Goal: Transaction & Acquisition: Obtain resource

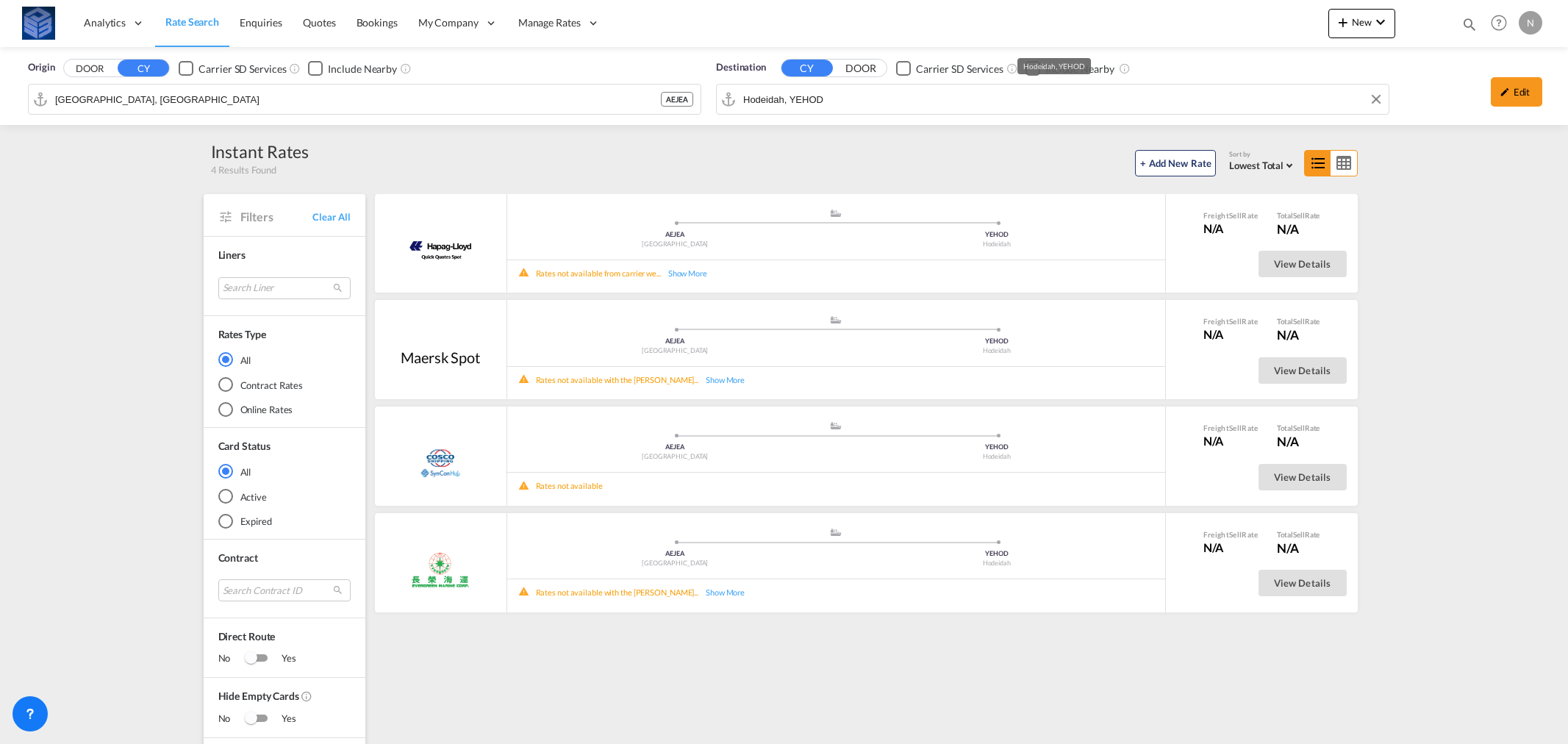
click at [779, 102] on input "Hodeidah, YEHOD" at bounding box center [1062, 99] width 638 height 22
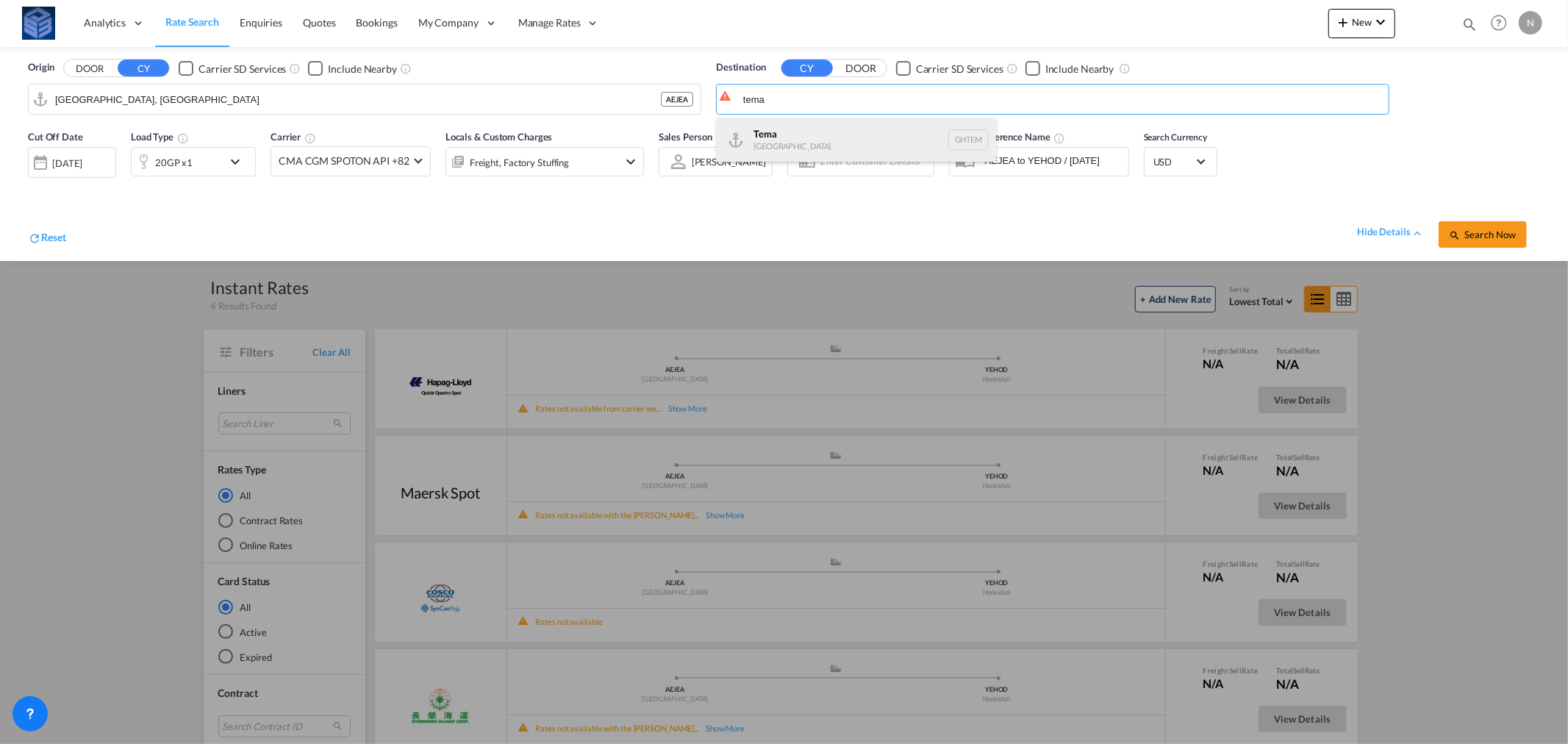
click at [796, 131] on div "Tema [GEOGRAPHIC_DATA] [GEOGRAPHIC_DATA]" at bounding box center [856, 140] width 279 height 44
type input "Tema, GHTEM"
click at [1461, 233] on md-icon "icon-magnify" at bounding box center [1455, 235] width 12 height 12
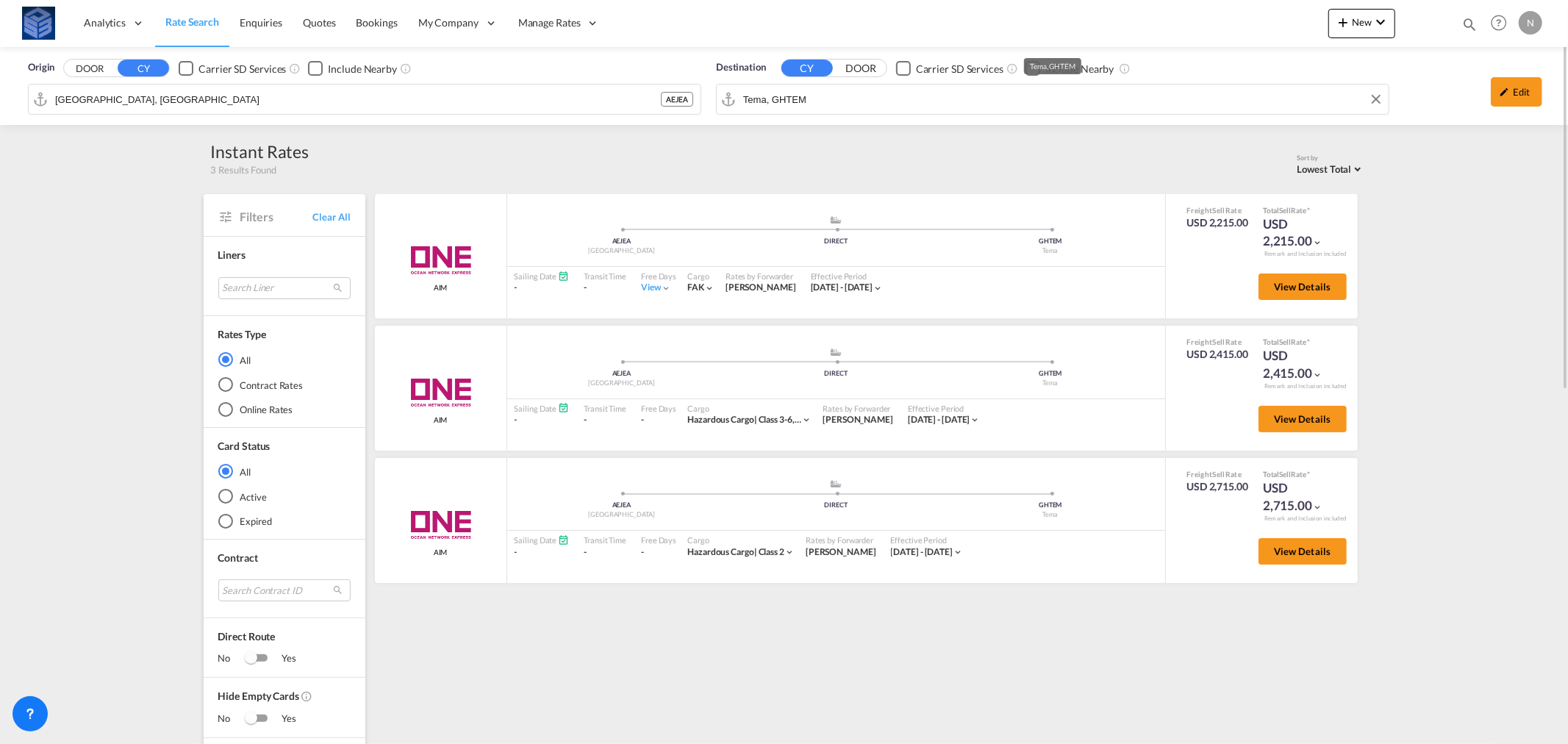
click at [813, 99] on input "Tema, GHTEM" at bounding box center [1062, 99] width 638 height 22
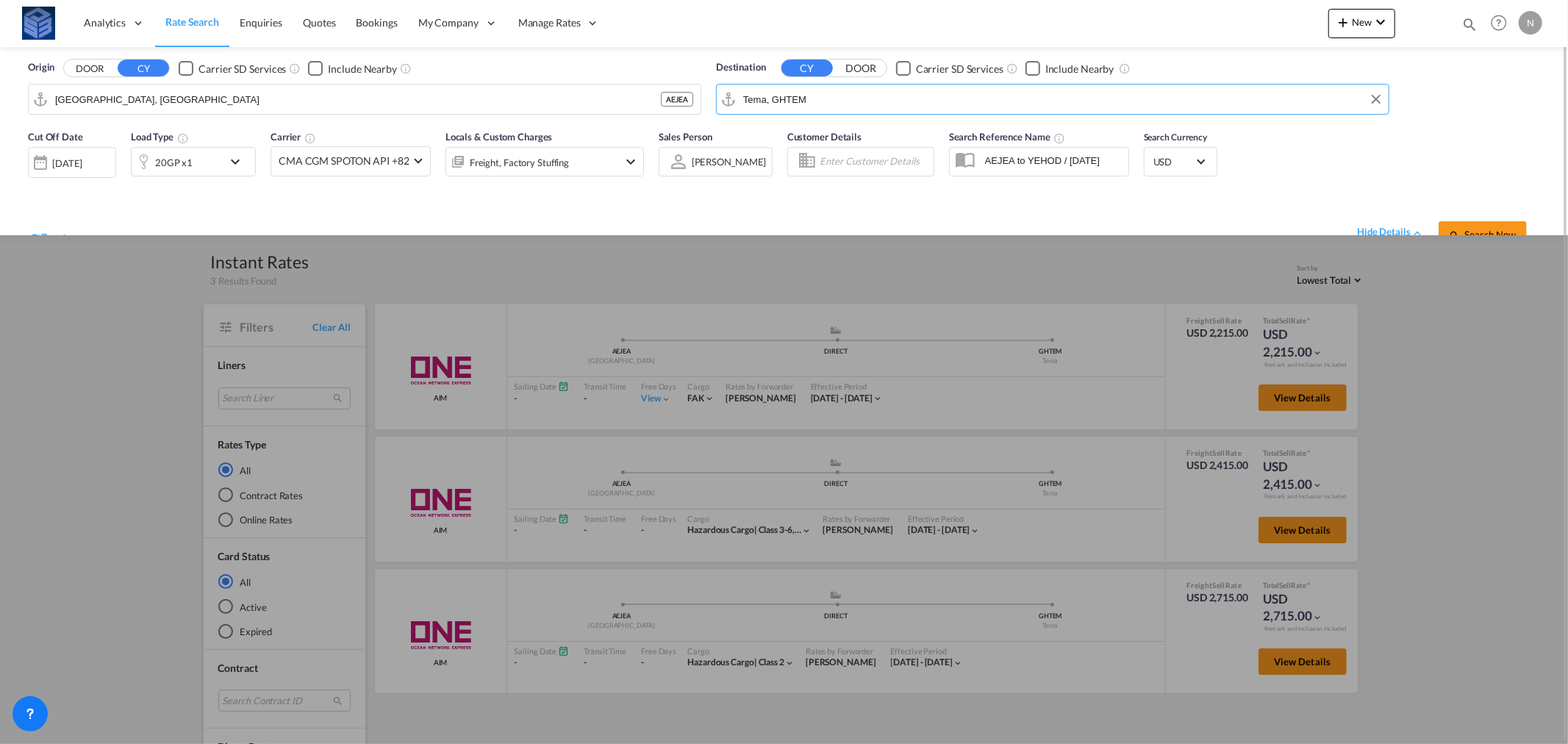
click at [813, 99] on input "Tema, GHTEM" at bounding box center [1062, 99] width 638 height 22
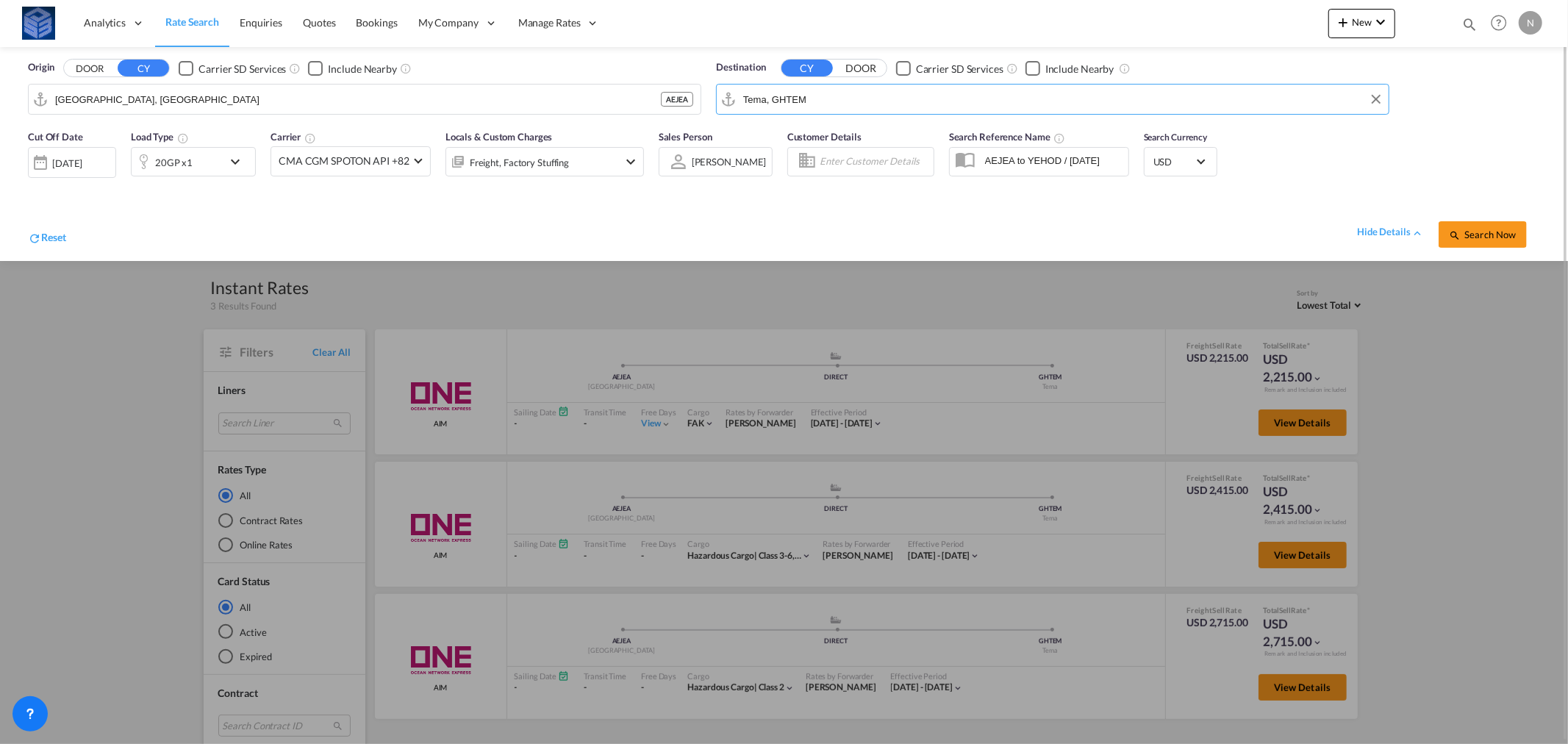
click at [813, 99] on input "Tema, GHTEM" at bounding box center [1062, 99] width 638 height 22
paste input "[GEOGRAPHIC_DATA]"
click at [801, 144] on div "[GEOGRAPHIC_DATA] [GEOGRAPHIC_DATA] [GEOGRAPHIC_DATA]" at bounding box center [856, 140] width 279 height 44
type input "[GEOGRAPHIC_DATA], MUPLU"
click at [1490, 238] on span "Search Now" at bounding box center [1483, 235] width 67 height 12
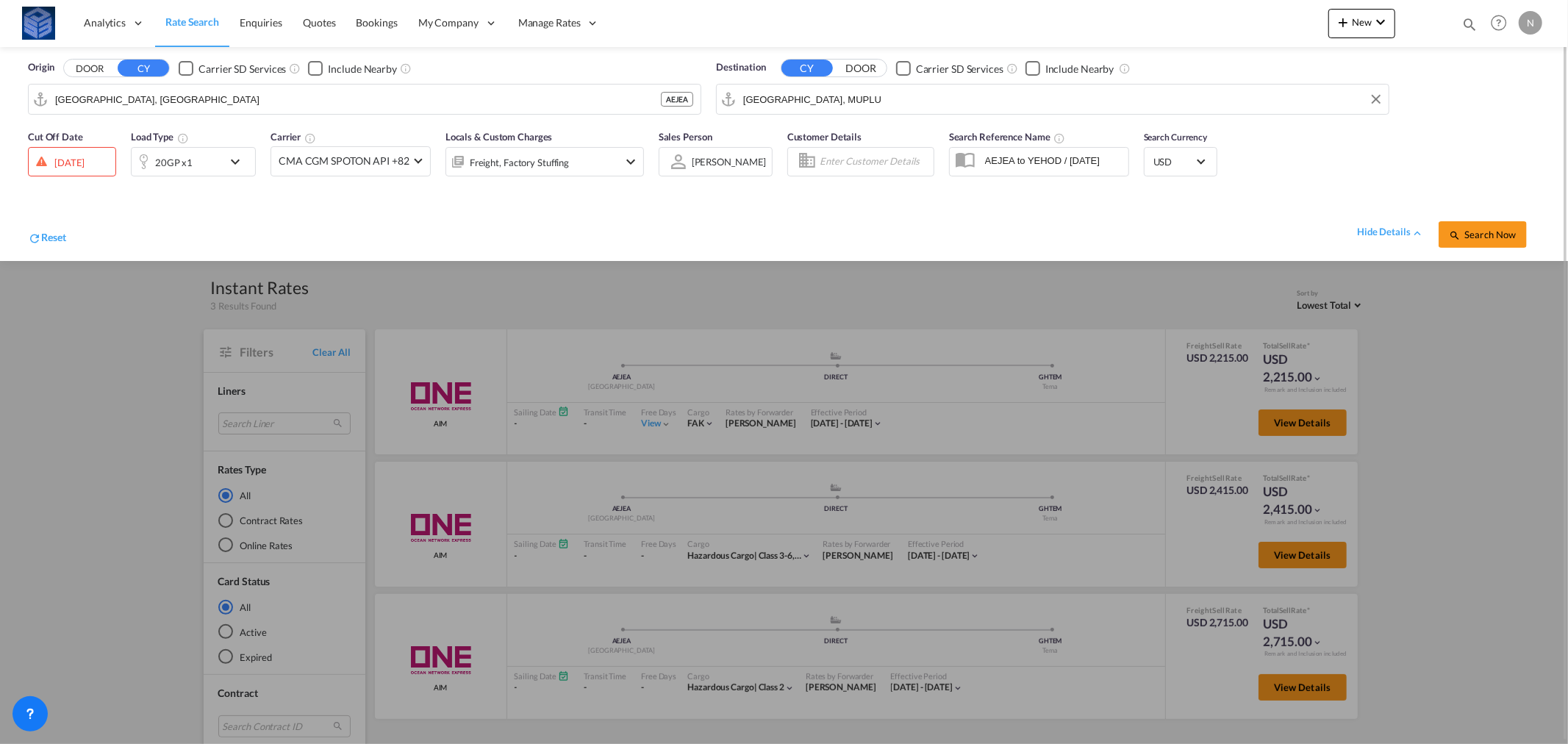
click at [69, 170] on div "[DATE]" at bounding box center [72, 162] width 88 height 30
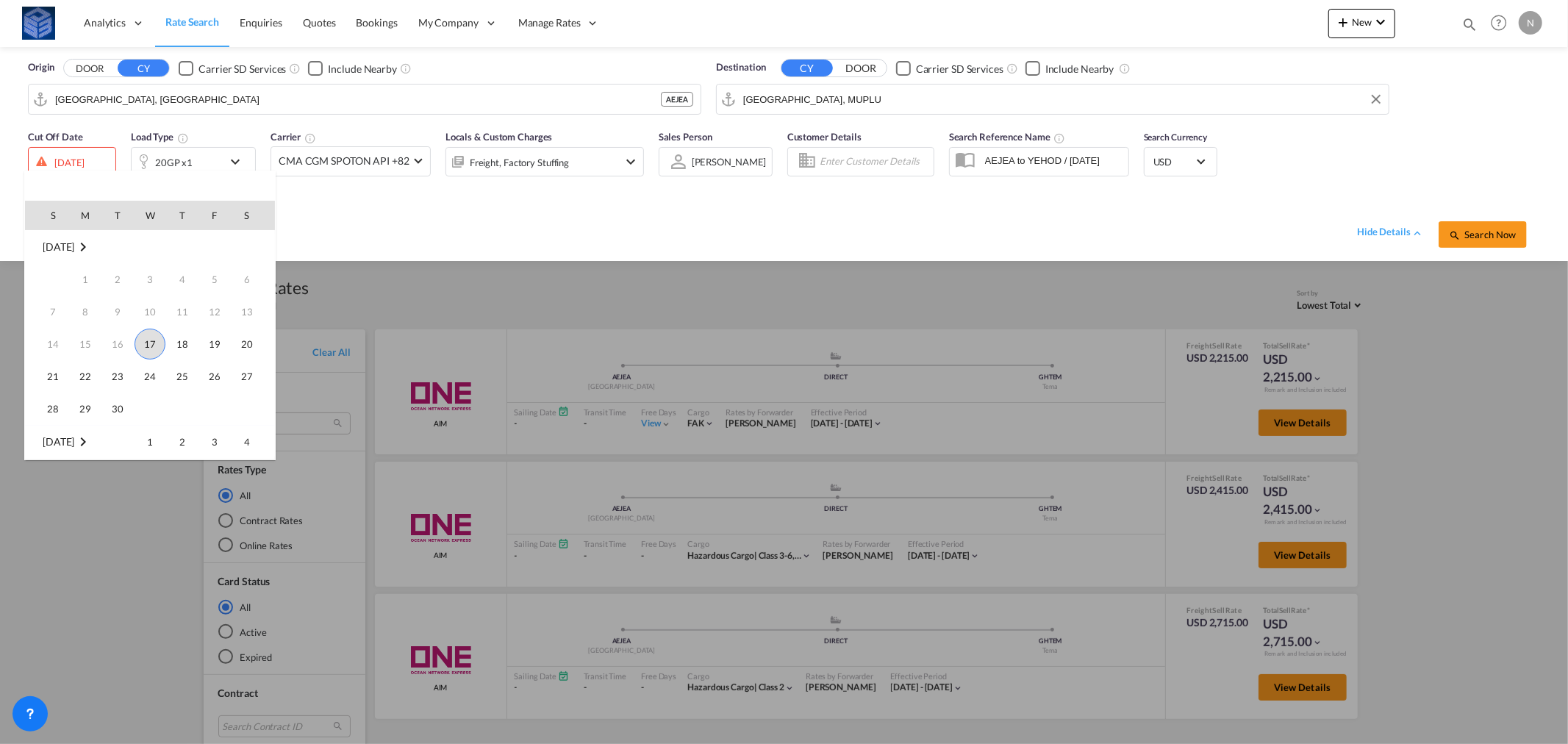
click at [148, 342] on span "17" at bounding box center [150, 344] width 31 height 31
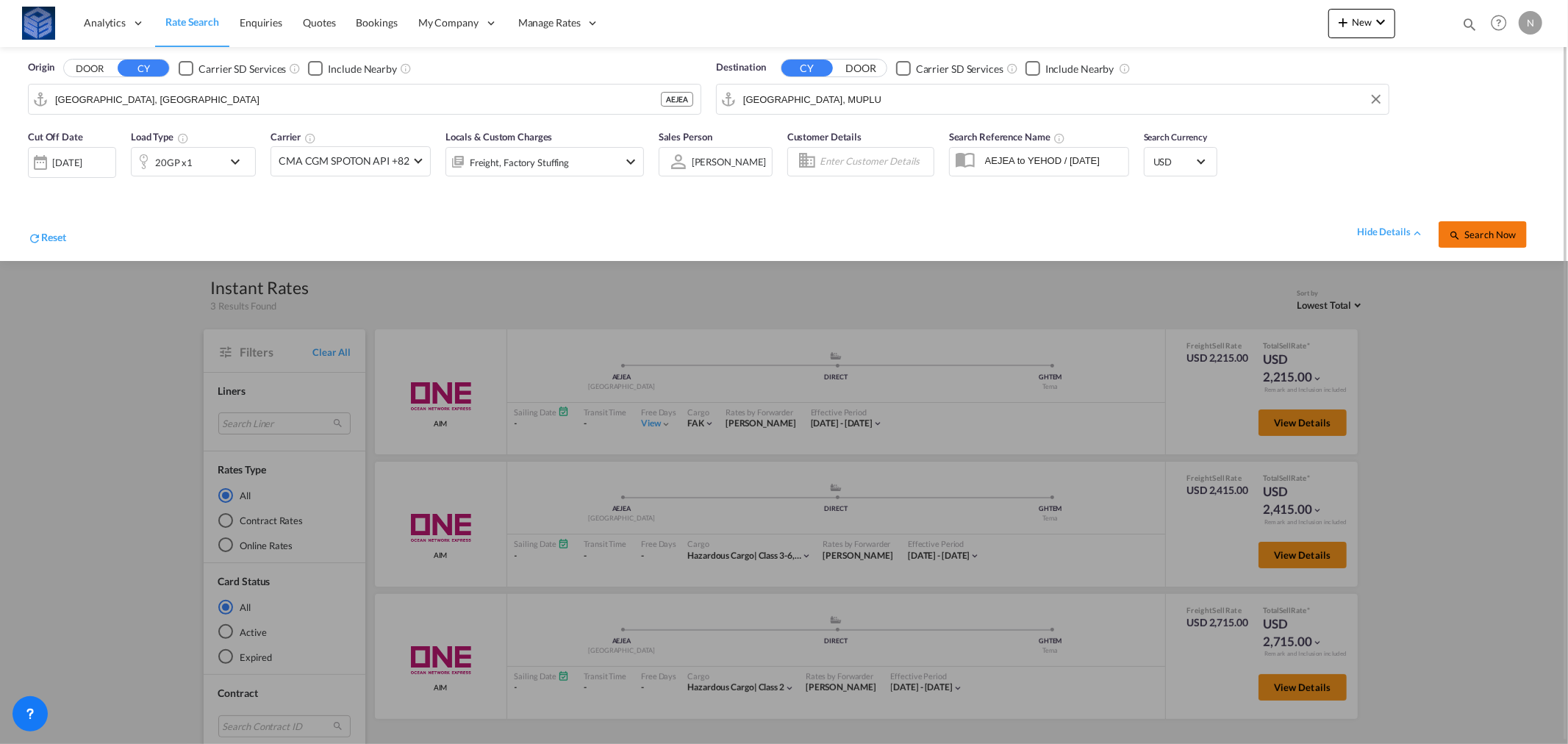
click at [1478, 225] on button "Search Now" at bounding box center [1483, 235] width 88 height 26
